Goal: Task Accomplishment & Management: Use online tool/utility

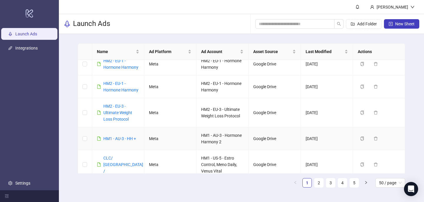
scroll to position [322, 0]
drag, startPoint x: 130, startPoint y: 120, endPoint x: 105, endPoint y: 108, distance: 27.6
click at [104, 108] on div "HM2 - EU-3 - Ultimate Weight Loss Protocol" at bounding box center [121, 112] width 36 height 19
copy link "HM2 - EU-3 - Ultimate Weight Loss Protocol"
click at [393, 22] on button "New Sheet" at bounding box center [401, 23] width 35 height 9
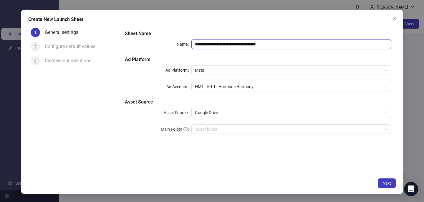
click at [229, 45] on input "**********" at bounding box center [292, 44] width 200 height 9
paste input "*"
click at [231, 89] on span "HM1 - AU-1 - Hormone Harmony" at bounding box center [291, 86] width 193 height 9
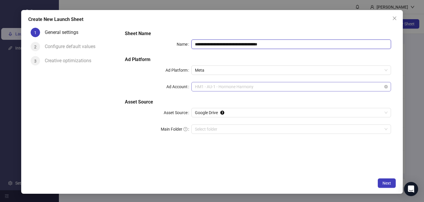
type input "**********"
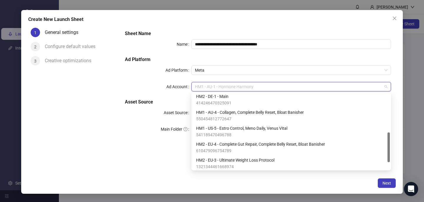
scroll to position [116, 0]
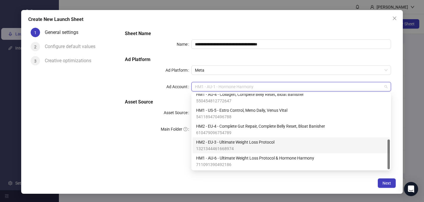
click at [231, 143] on span "HM2 - EU-3 - Ultimate Weight Loss Protocol" at bounding box center [235, 142] width 78 height 6
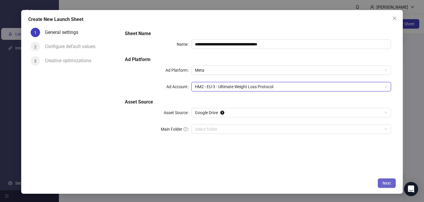
click at [386, 182] on span "Next" at bounding box center [387, 183] width 9 height 5
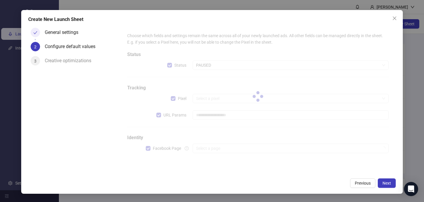
type input "**********"
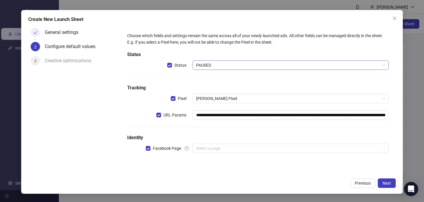
click at [215, 69] on span "PAUSED" at bounding box center [290, 65] width 189 height 9
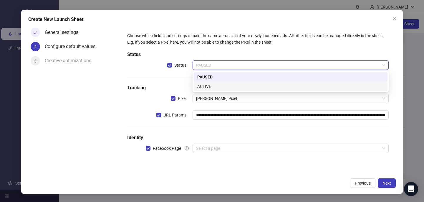
click at [213, 87] on div "ACTIVE" at bounding box center [291, 86] width 187 height 6
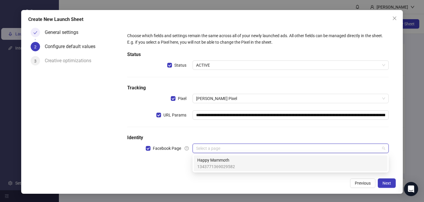
click at [202, 148] on input "search" at bounding box center [288, 148] width 184 height 9
click at [203, 159] on span "Happy Mammoth" at bounding box center [217, 160] width 38 height 6
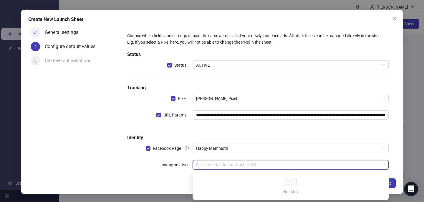
click at [202, 164] on input "search" at bounding box center [288, 164] width 184 height 9
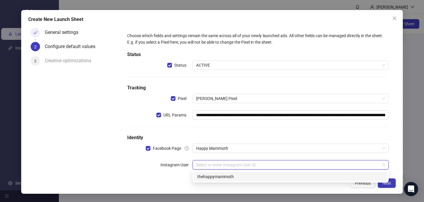
click at [203, 175] on div "thehappymammoth" at bounding box center [291, 176] width 187 height 6
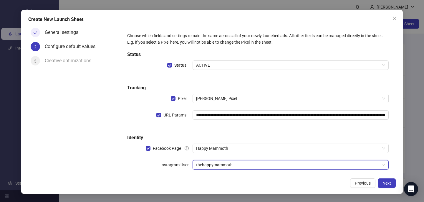
click at [228, 182] on div "Previous Next" at bounding box center [212, 182] width 368 height 9
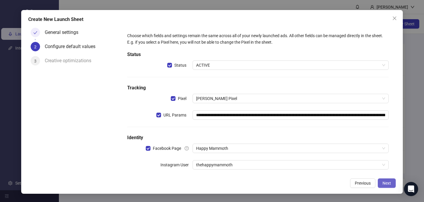
click at [385, 184] on span "Next" at bounding box center [387, 183] width 9 height 5
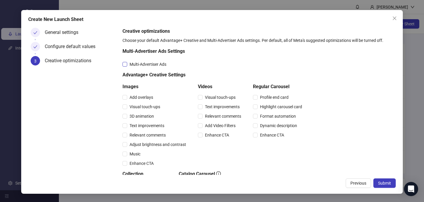
click at [160, 66] on span "Multi-Advertiser Ads" at bounding box center [148, 64] width 42 height 6
click at [154, 135] on span "Relevant comments" at bounding box center [147, 135] width 41 height 6
click at [217, 115] on span "Relevant comments" at bounding box center [223, 116] width 41 height 6
click at [384, 183] on span "Submit" at bounding box center [385, 183] width 13 height 5
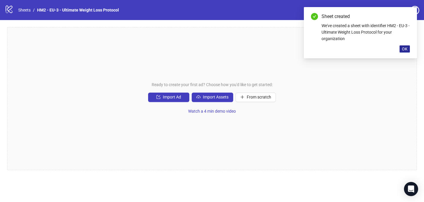
click at [403, 49] on span "OK" at bounding box center [405, 49] width 6 height 5
